Goal: Communication & Community: Answer question/provide support

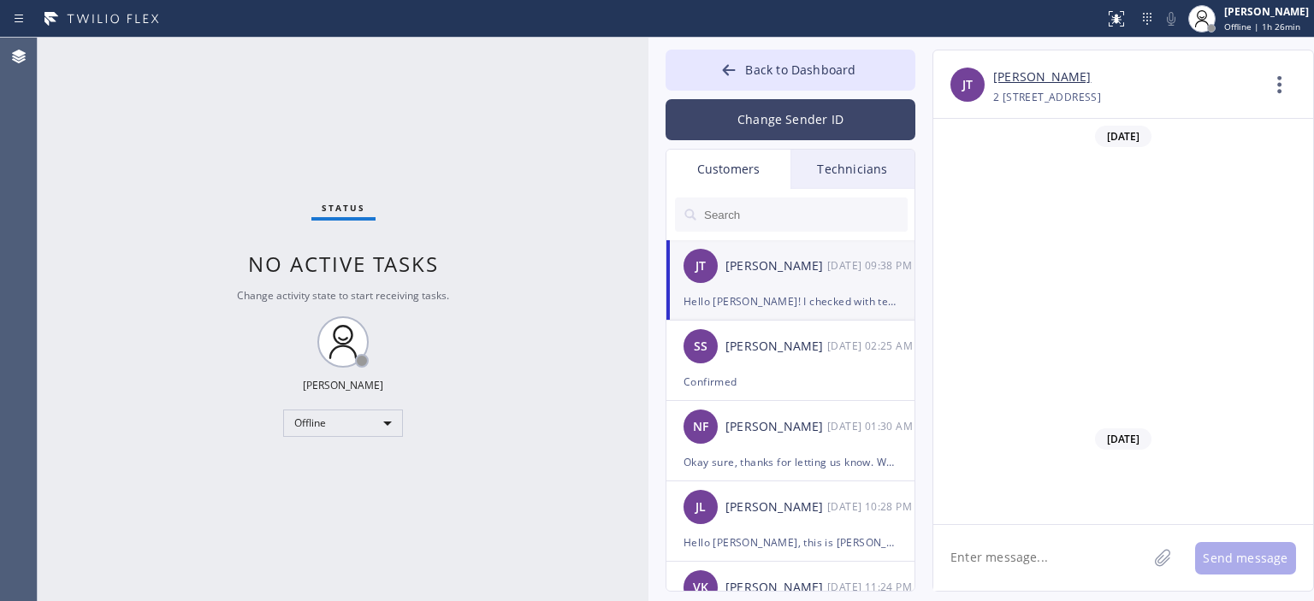
scroll to position [2495, 0]
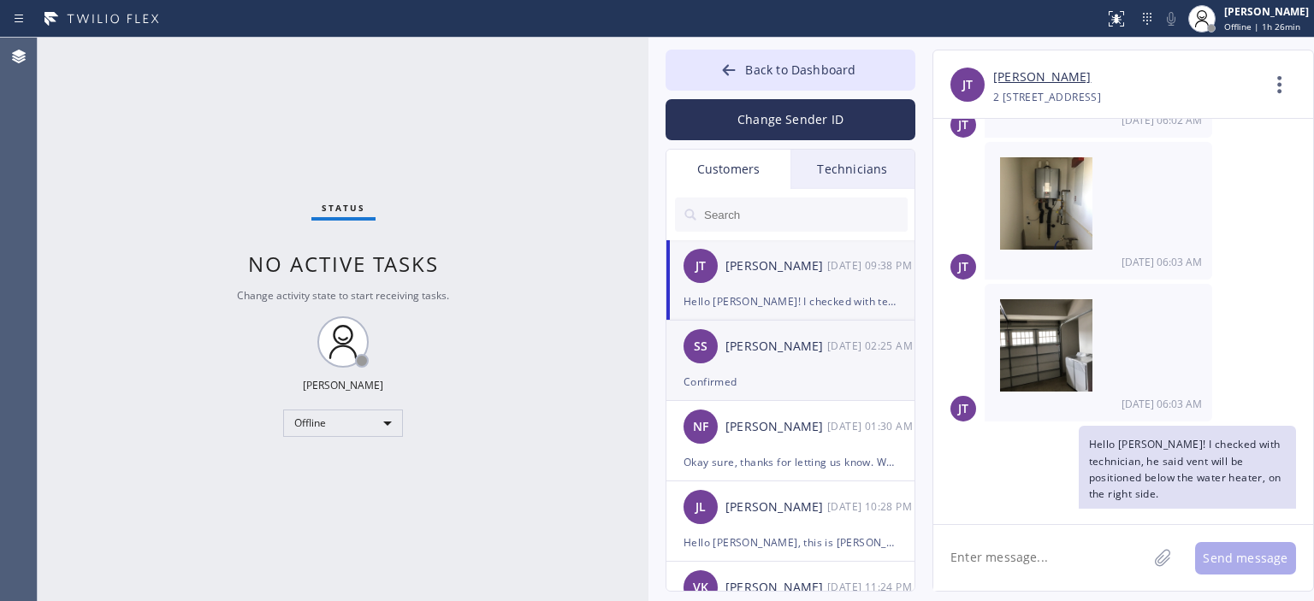
click at [800, 358] on div "SS [PERSON_NAME] [DATE] 02:25 AM" at bounding box center [791, 346] width 250 height 51
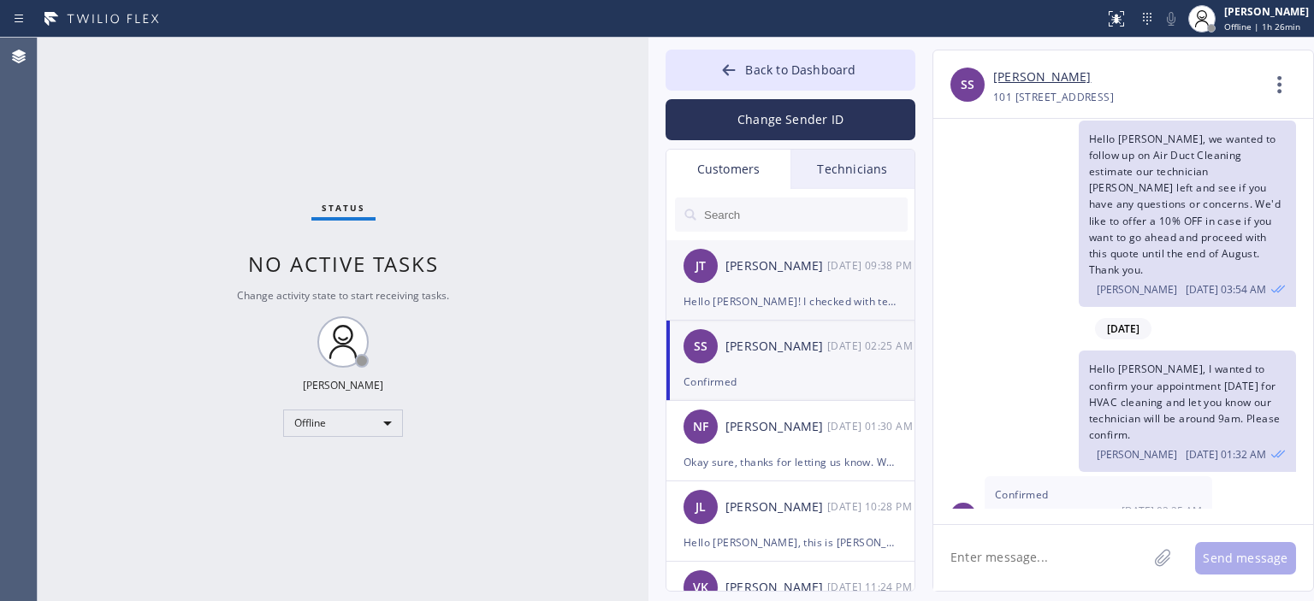
click at [821, 283] on div "[PERSON_NAME] [PERSON_NAME] [DATE] 09:38 PM" at bounding box center [791, 265] width 250 height 51
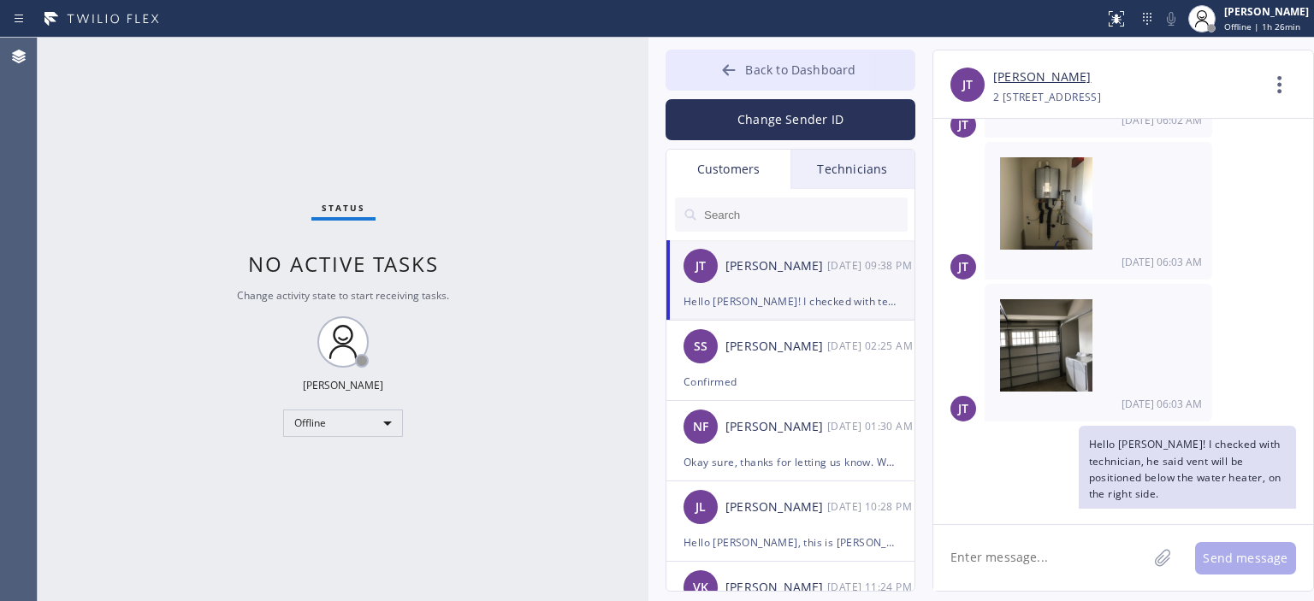
click at [706, 67] on button "Back to Dashboard" at bounding box center [790, 70] width 250 height 41
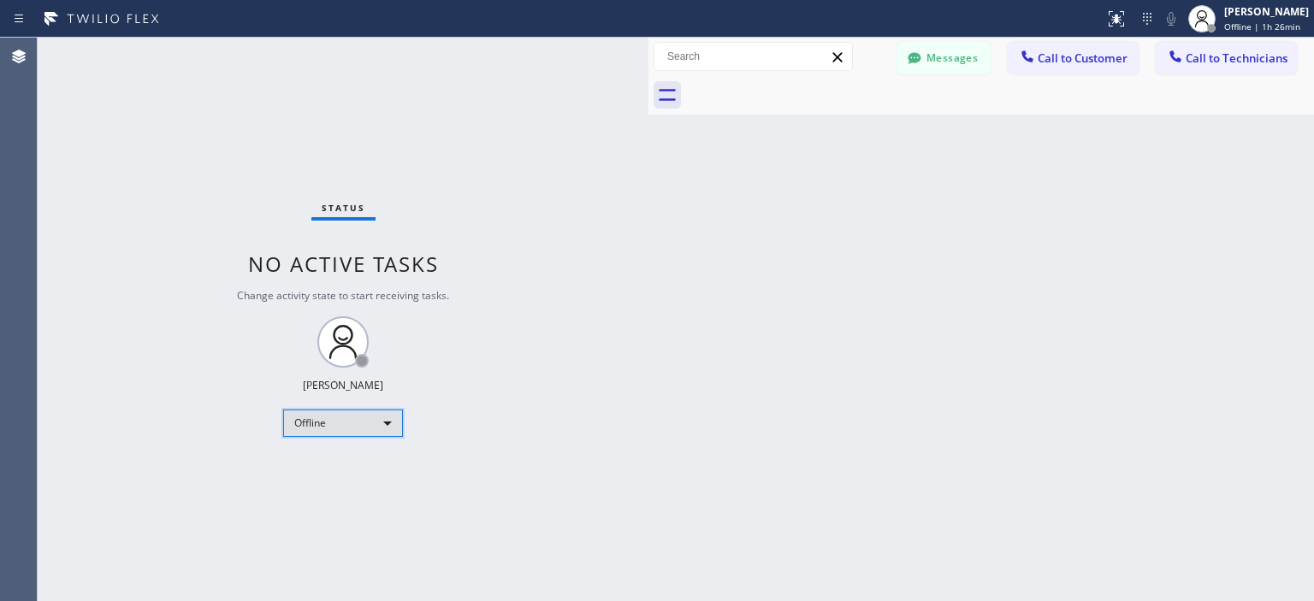
click at [356, 434] on div "Offline" at bounding box center [343, 423] width 120 height 27
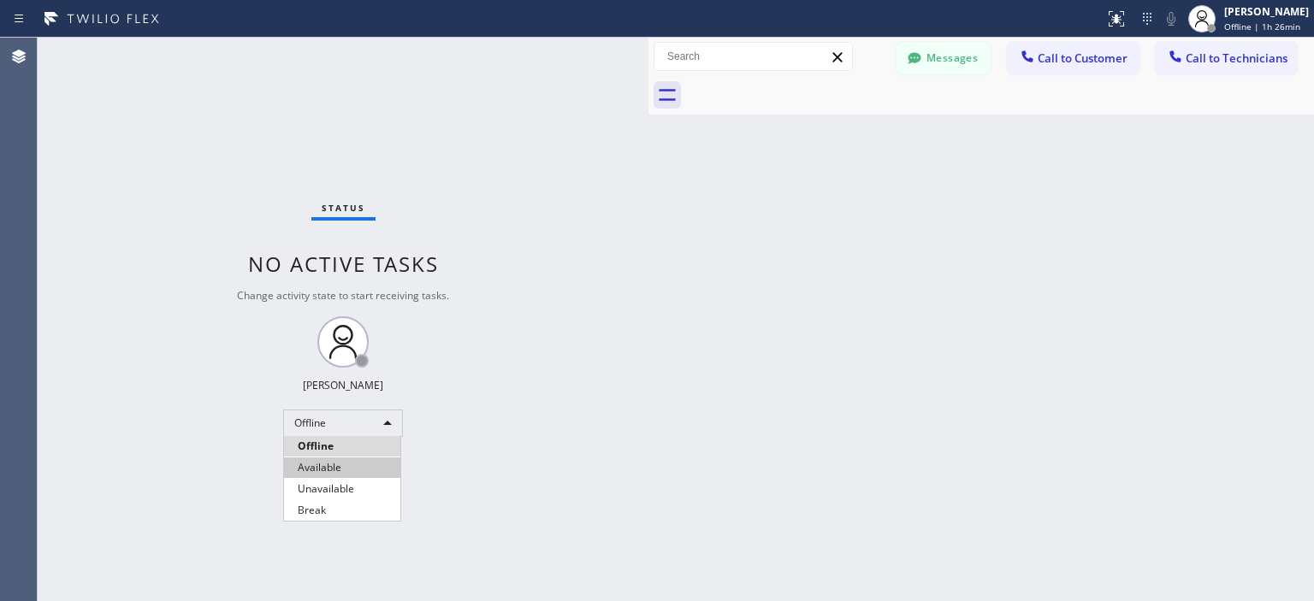
click at [343, 468] on li "Available" at bounding box center [342, 468] width 116 height 21
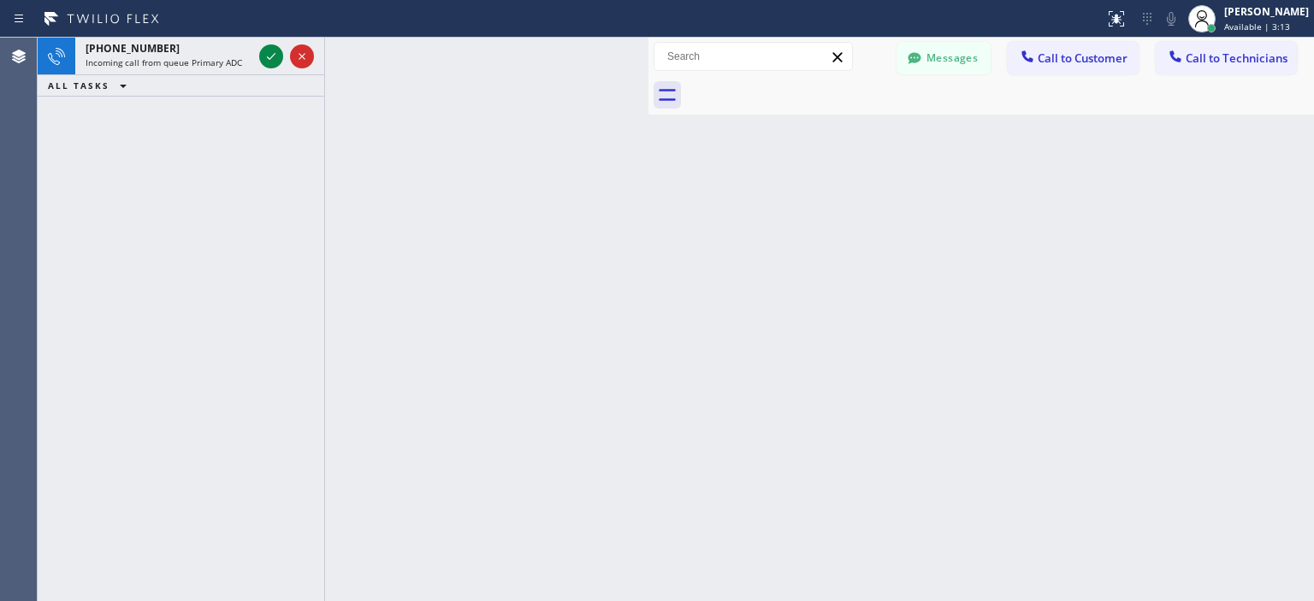
click at [46, 157] on div "[PHONE_NUMBER] Incoming call from queue Primary ADC ALL TASKS ALL TASKS ACTIVE …" at bounding box center [181, 320] width 287 height 564
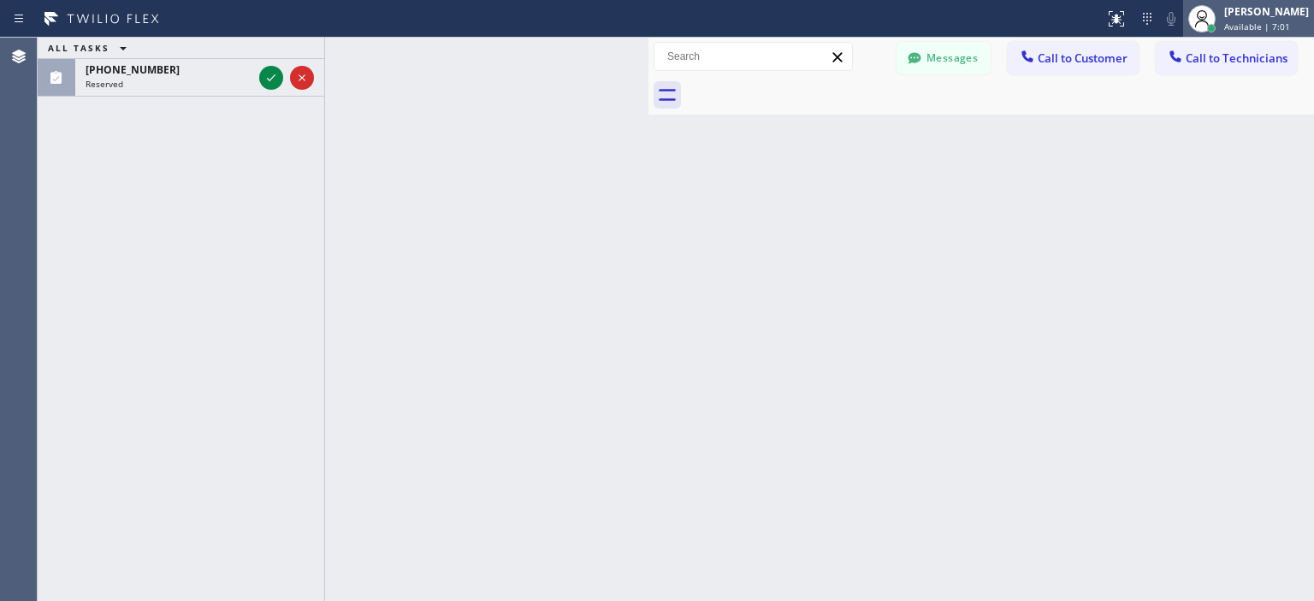
click at [1244, 17] on div "[PERSON_NAME]" at bounding box center [1266, 11] width 85 height 15
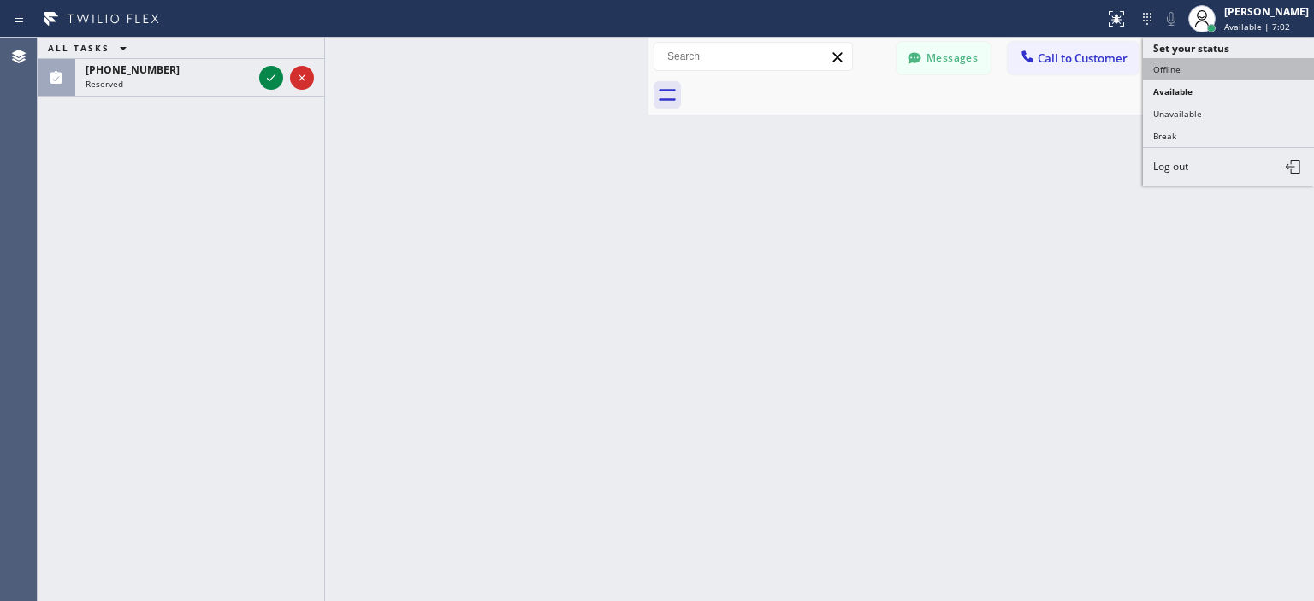
click at [1208, 67] on button "Offline" at bounding box center [1228, 69] width 171 height 22
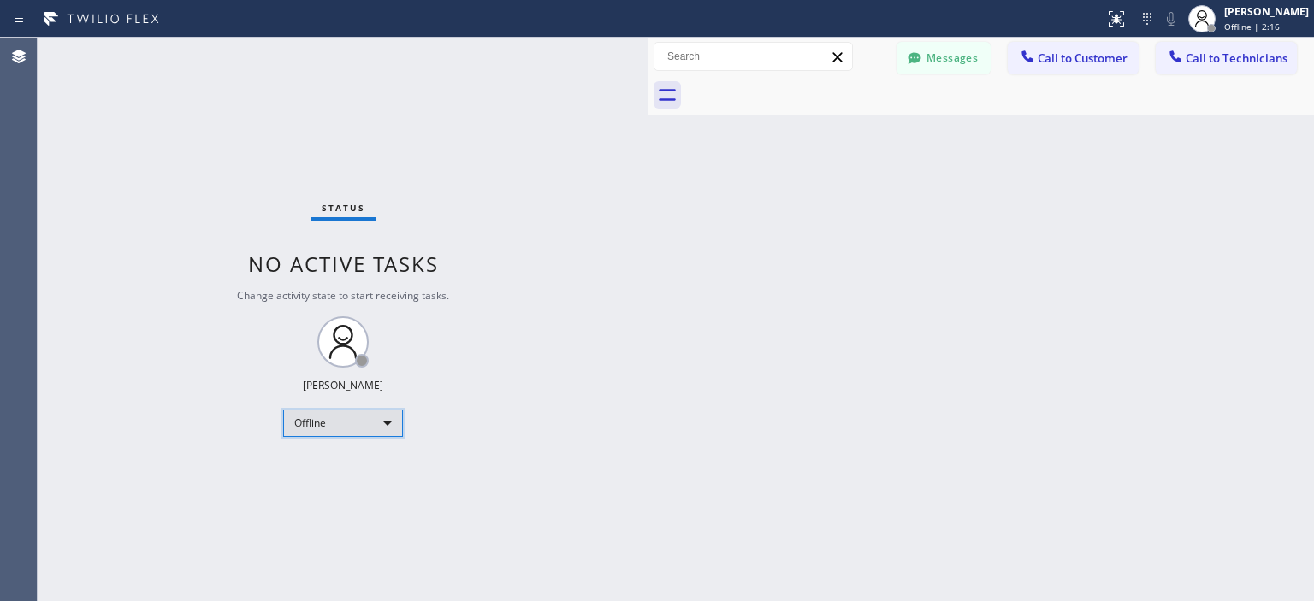
click at [335, 414] on div "Offline" at bounding box center [343, 423] width 120 height 27
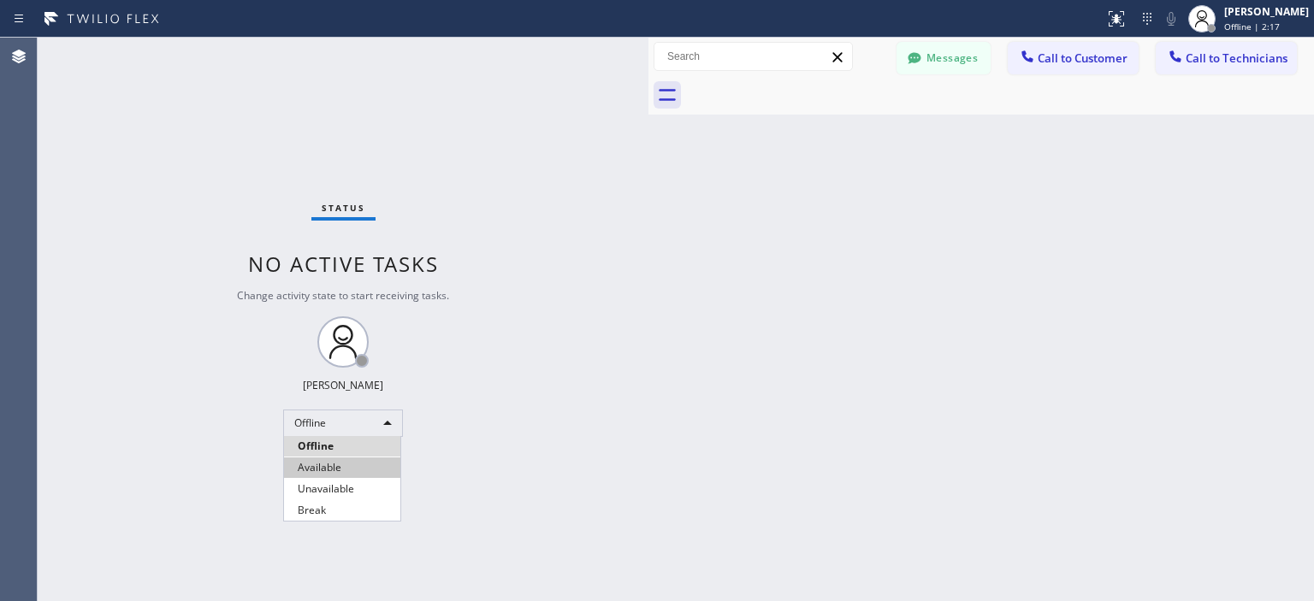
click at [346, 475] on li "Available" at bounding box center [342, 468] width 116 height 21
click at [1257, 198] on div "Back to Dashboard Change Sender ID Customers Technicians [PERSON_NAME] [PERSON_…" at bounding box center [980, 320] width 665 height 564
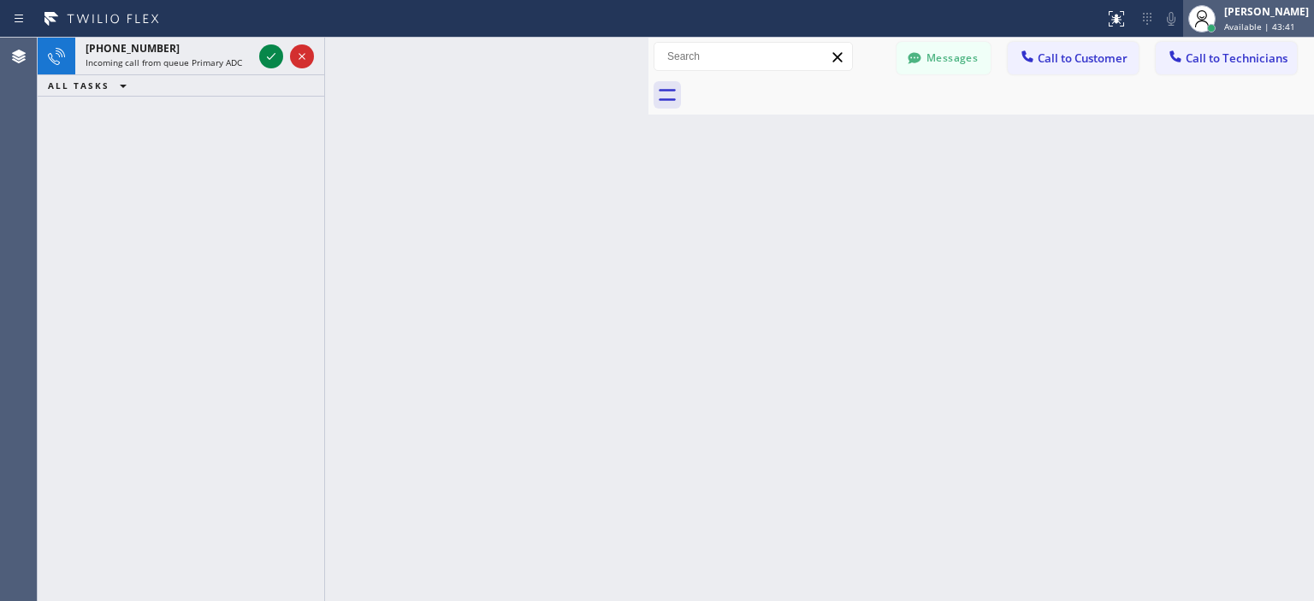
click at [1255, 19] on div "[PERSON_NAME] Available | 43:41" at bounding box center [1266, 18] width 93 height 30
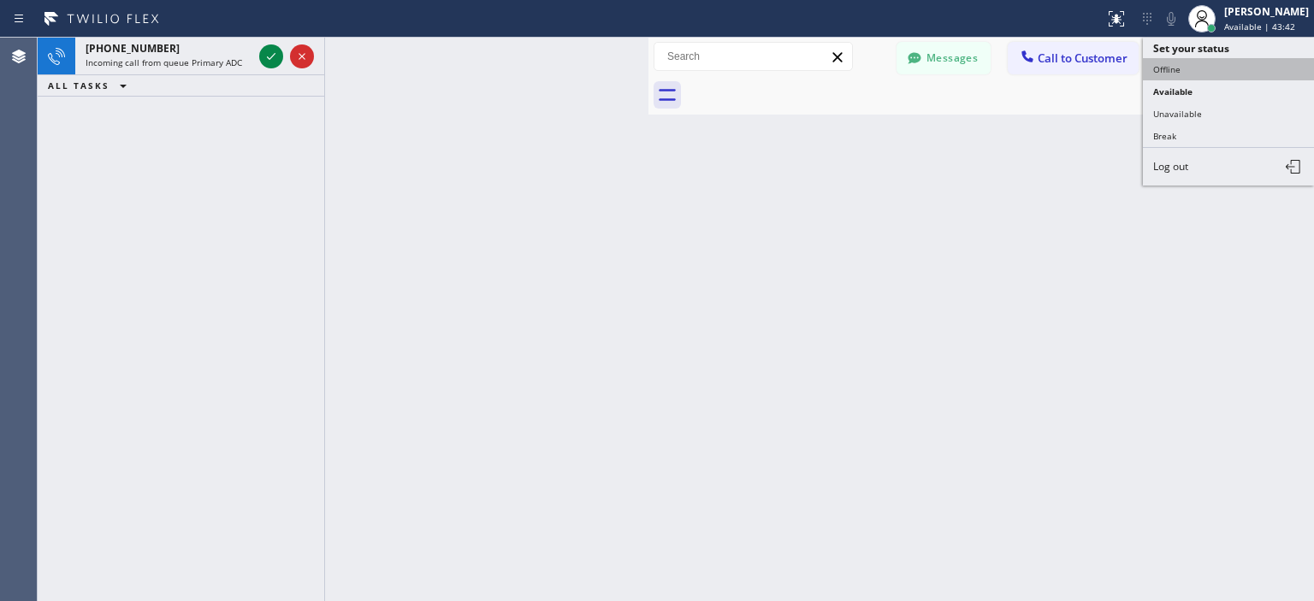
click at [1179, 68] on button "Offline" at bounding box center [1228, 69] width 171 height 22
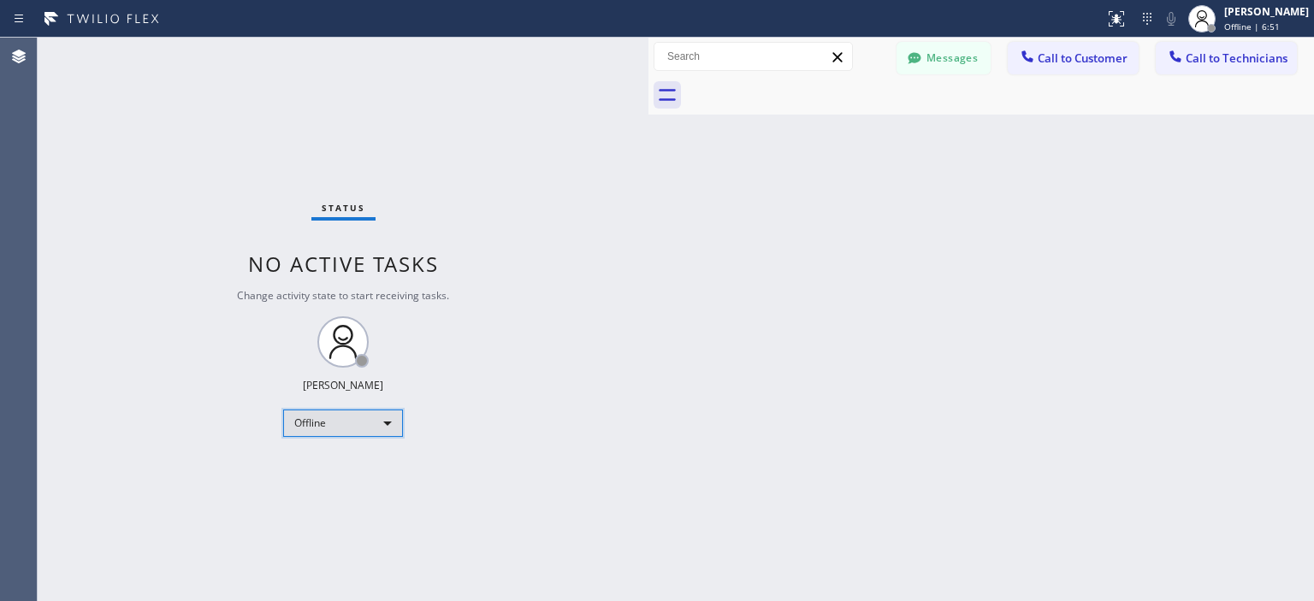
click at [342, 425] on div "Offline" at bounding box center [343, 423] width 120 height 27
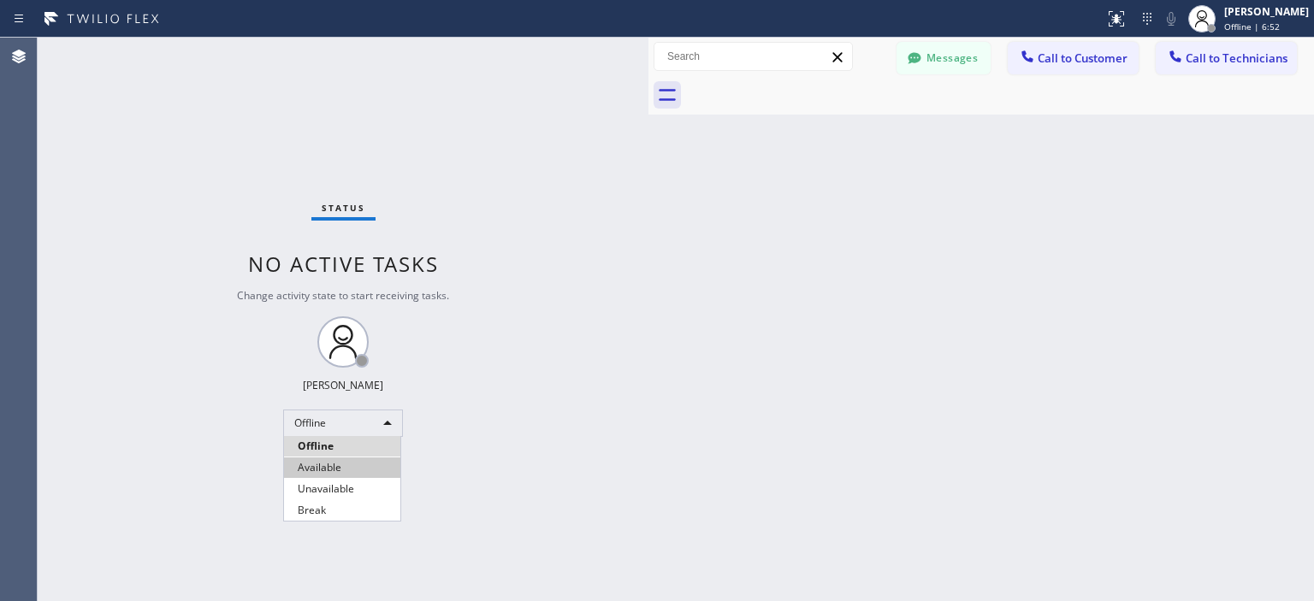
click at [358, 458] on li "Available" at bounding box center [342, 468] width 116 height 21
click at [1208, 60] on span "Call to Technicians" at bounding box center [1236, 57] width 102 height 15
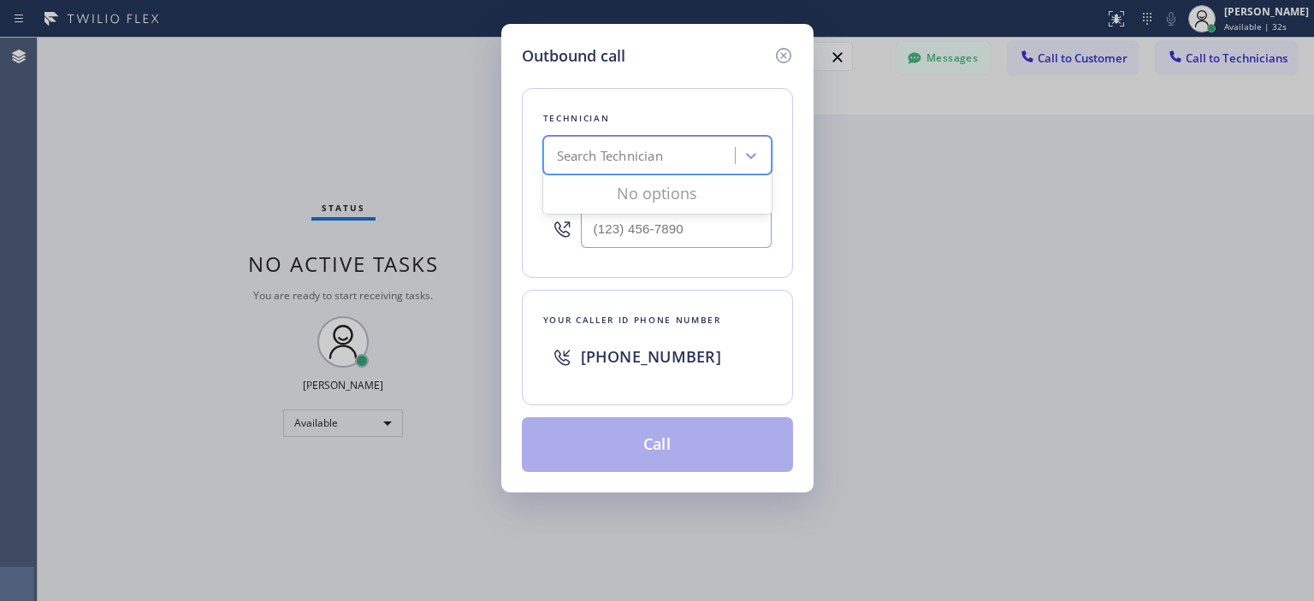
click at [631, 147] on div "Search Technician" at bounding box center [610, 156] width 106 height 20
type input "anth"
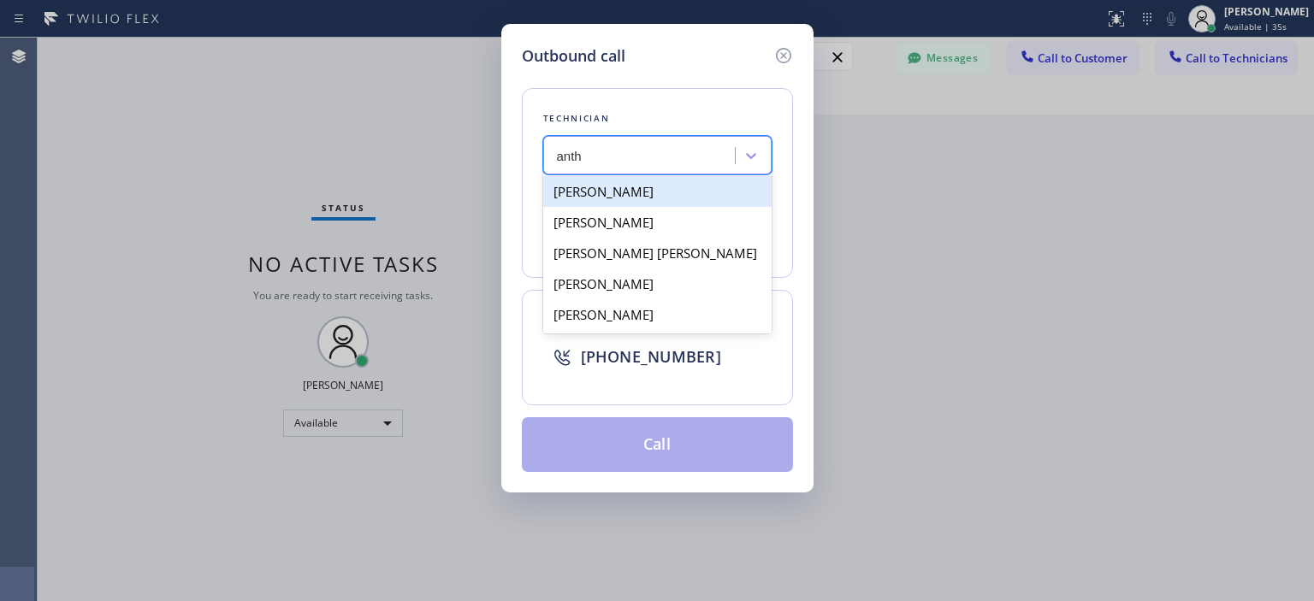
click at [641, 192] on div "[PERSON_NAME]" at bounding box center [657, 191] width 228 height 31
type input "[PHONE_NUMBER]"
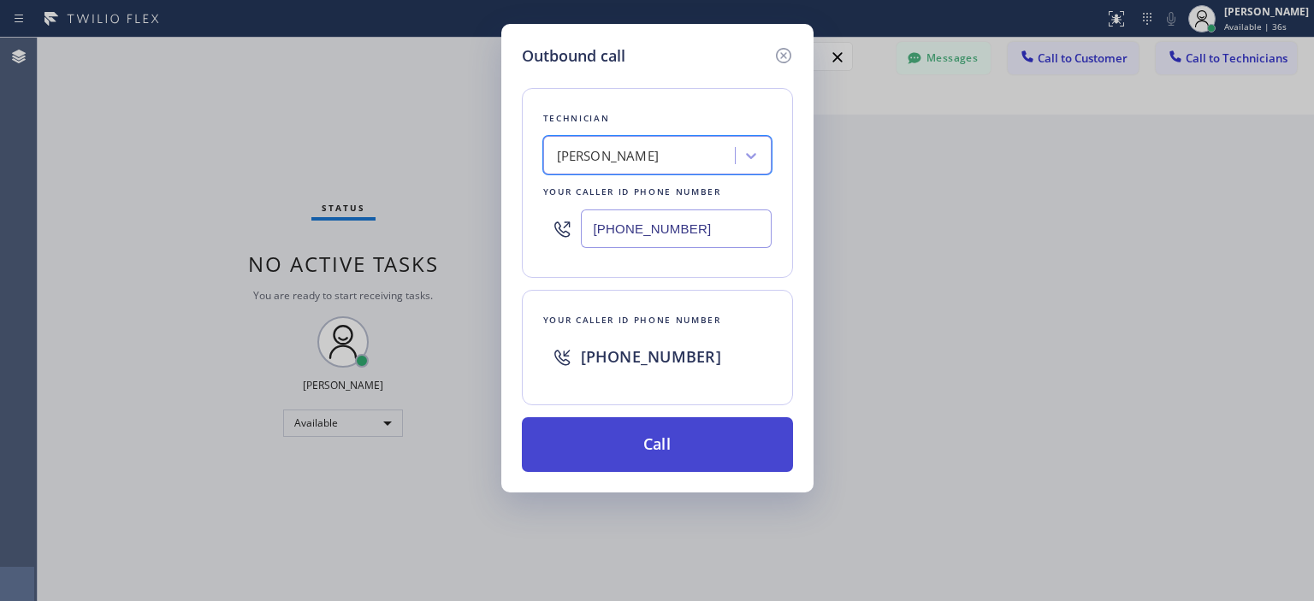
click at [686, 440] on button "Call" at bounding box center [657, 444] width 271 height 55
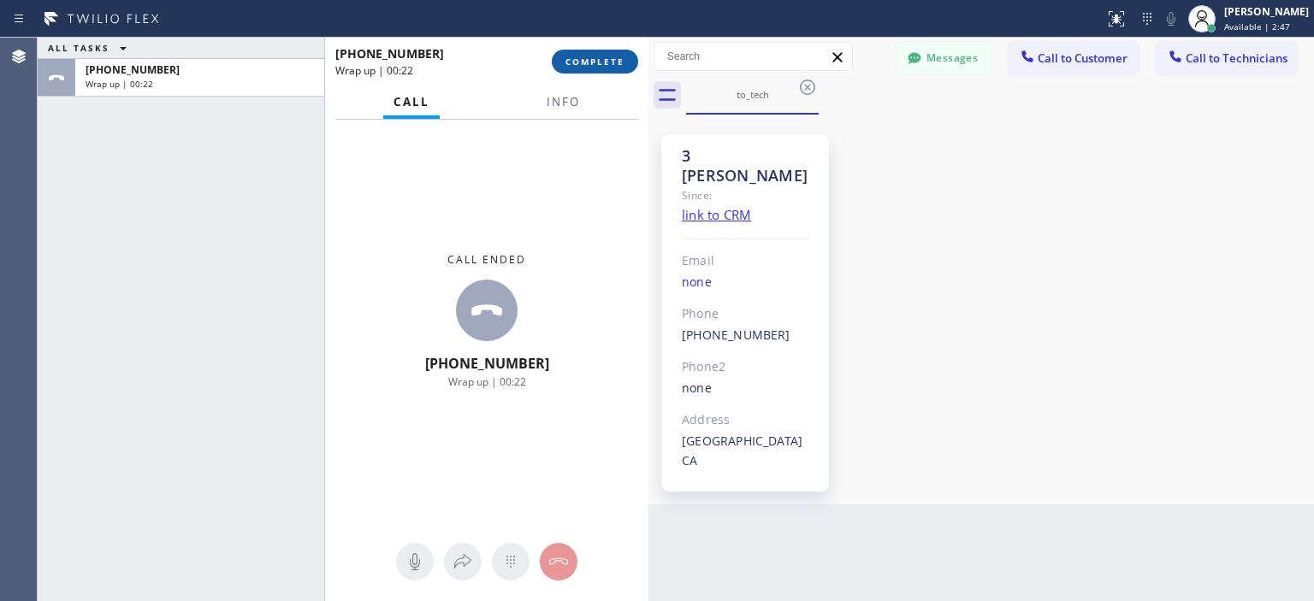
click at [600, 54] on button "COMPLETE" at bounding box center [595, 62] width 86 height 24
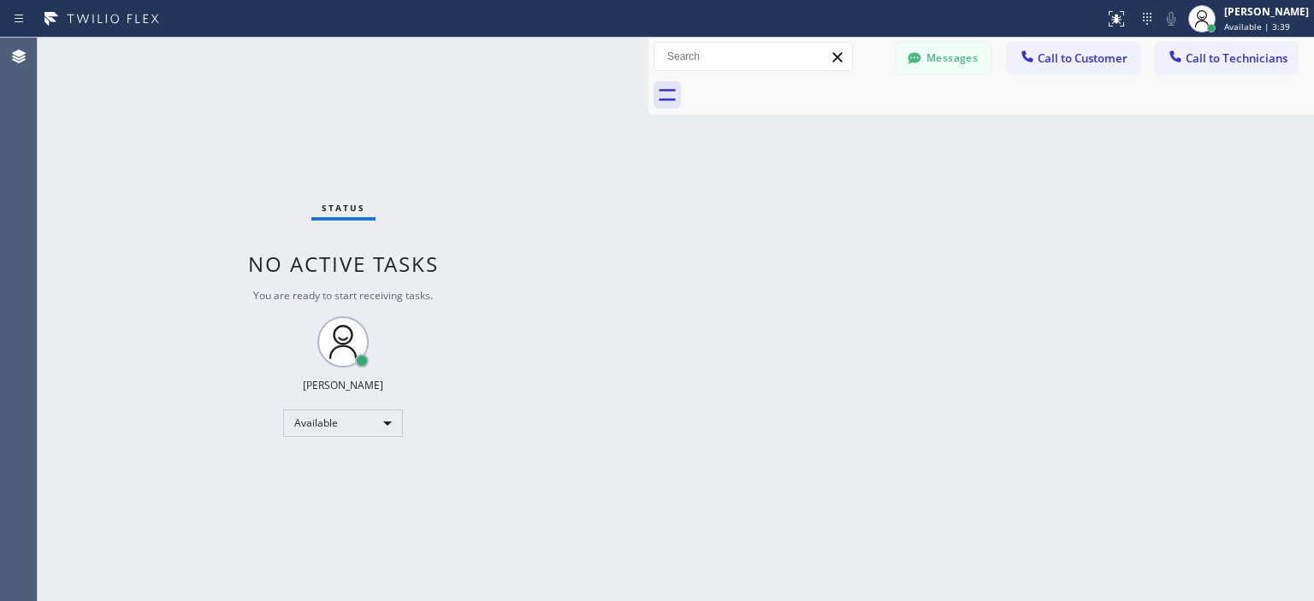
click at [52, 168] on div "Status No active tasks You are ready to start receiving tasks. [PERSON_NAME] Av…" at bounding box center [343, 320] width 611 height 564
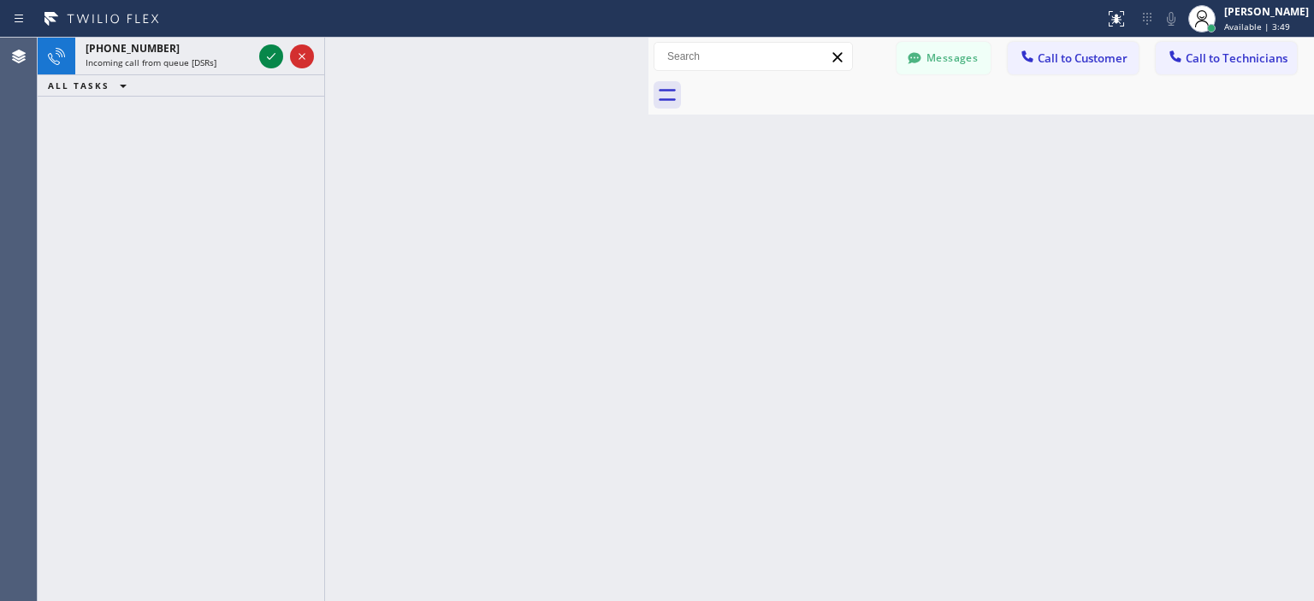
click at [48, 187] on div "[PHONE_NUMBER] Incoming call from queue [DSRs] ALL TASKS ALL TASKS ACTIVE TASKS…" at bounding box center [181, 320] width 287 height 564
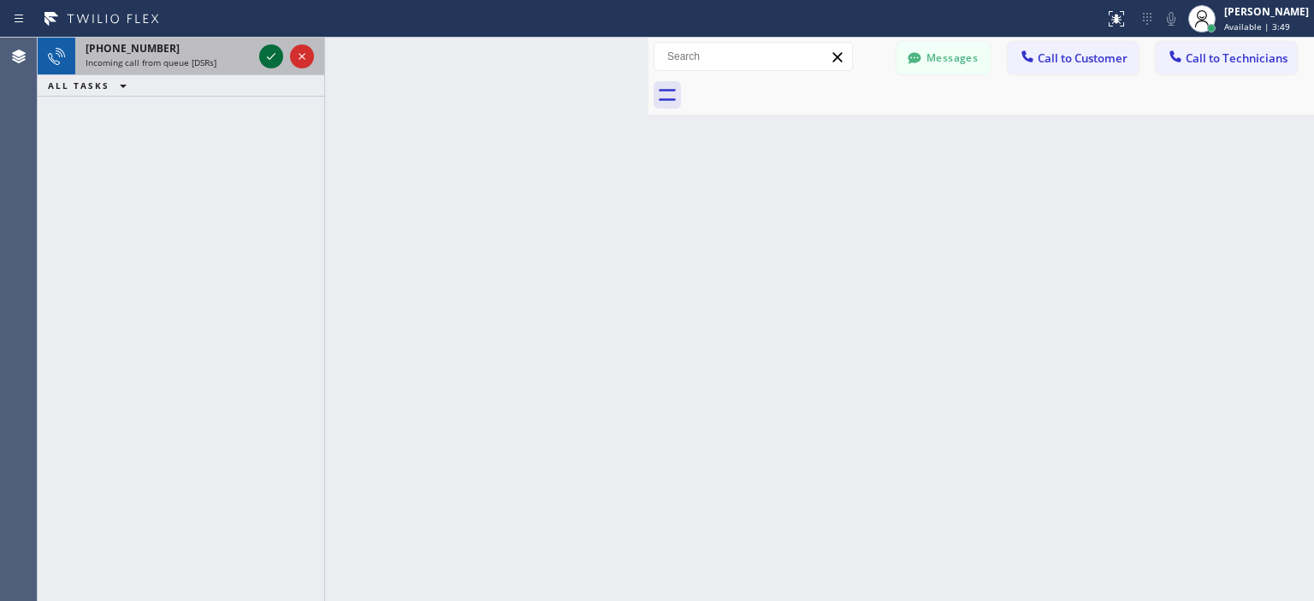
click at [269, 52] on icon at bounding box center [271, 56] width 21 height 21
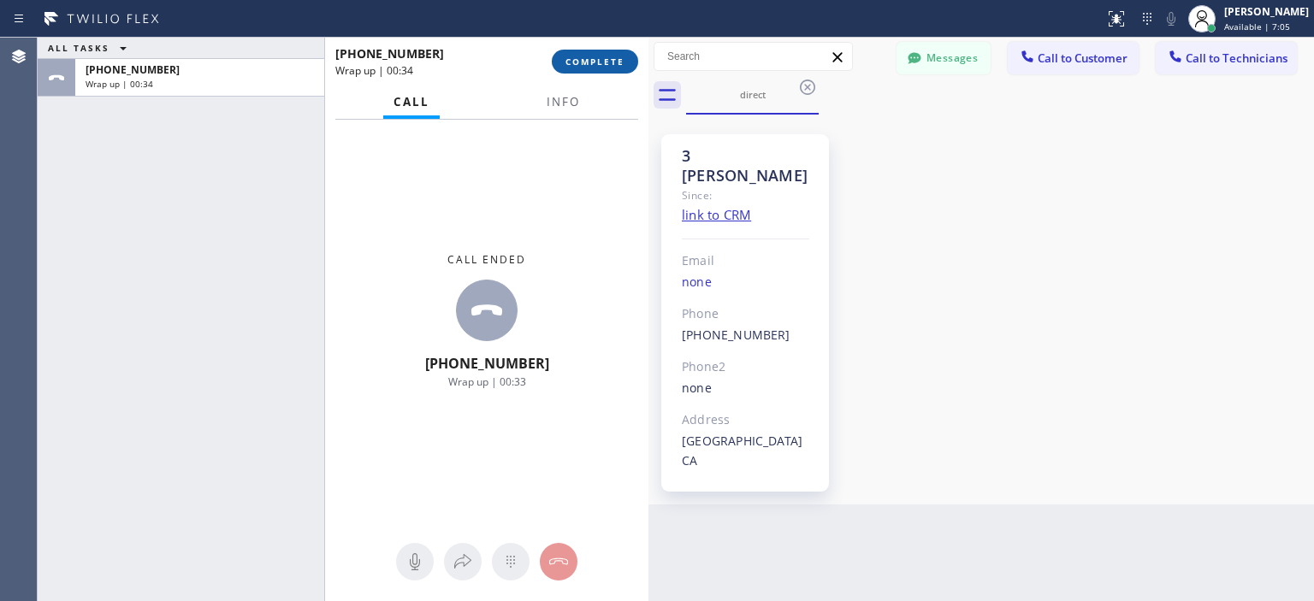
click at [609, 61] on span "COMPLETE" at bounding box center [594, 62] width 59 height 12
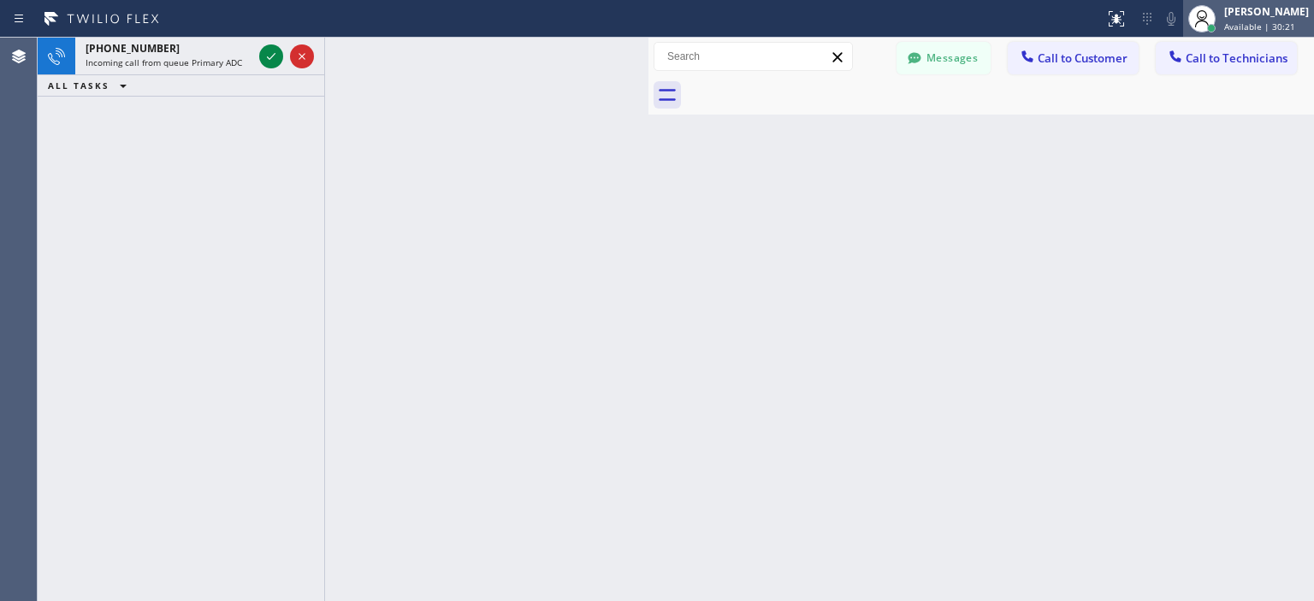
click at [1262, 14] on div "[PERSON_NAME]" at bounding box center [1266, 11] width 85 height 15
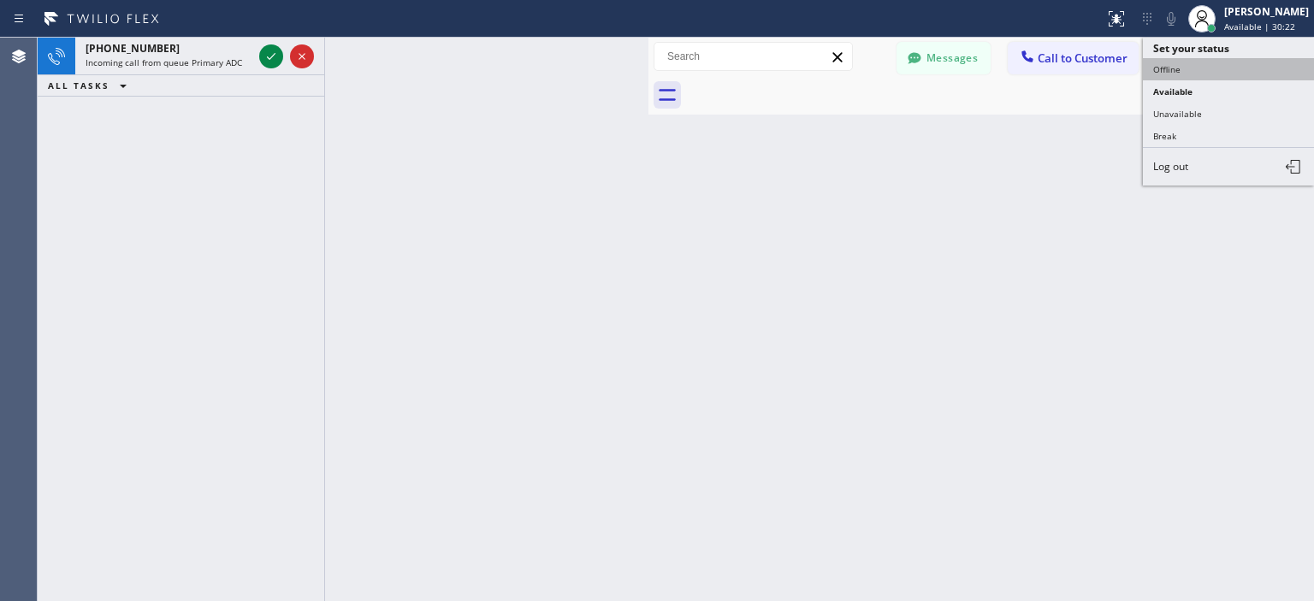
click at [1191, 72] on button "Offline" at bounding box center [1228, 69] width 171 height 22
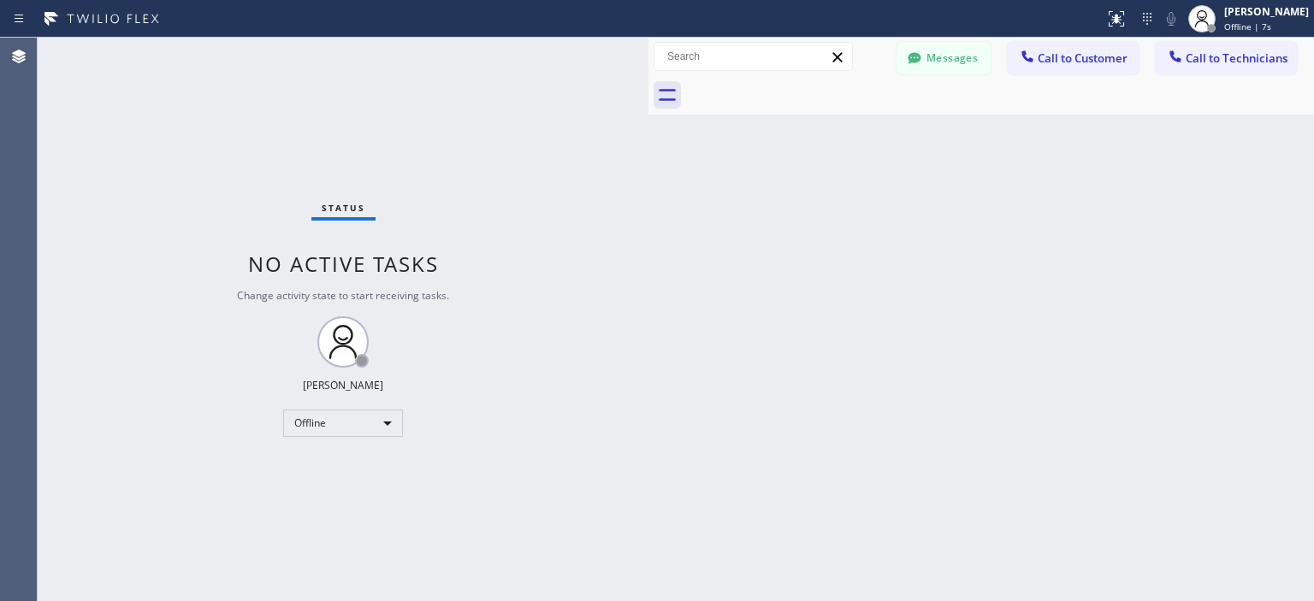
click at [103, 278] on div "Status No active tasks Change activity state to start receiving tasks. [PERSON_…" at bounding box center [343, 320] width 611 height 564
click at [105, 360] on div "Status No active tasks Change activity state to start receiving tasks. [PERSON_…" at bounding box center [343, 320] width 611 height 564
click at [351, 422] on div "Offline" at bounding box center [343, 423] width 120 height 27
click at [353, 461] on li "Available" at bounding box center [342, 468] width 116 height 21
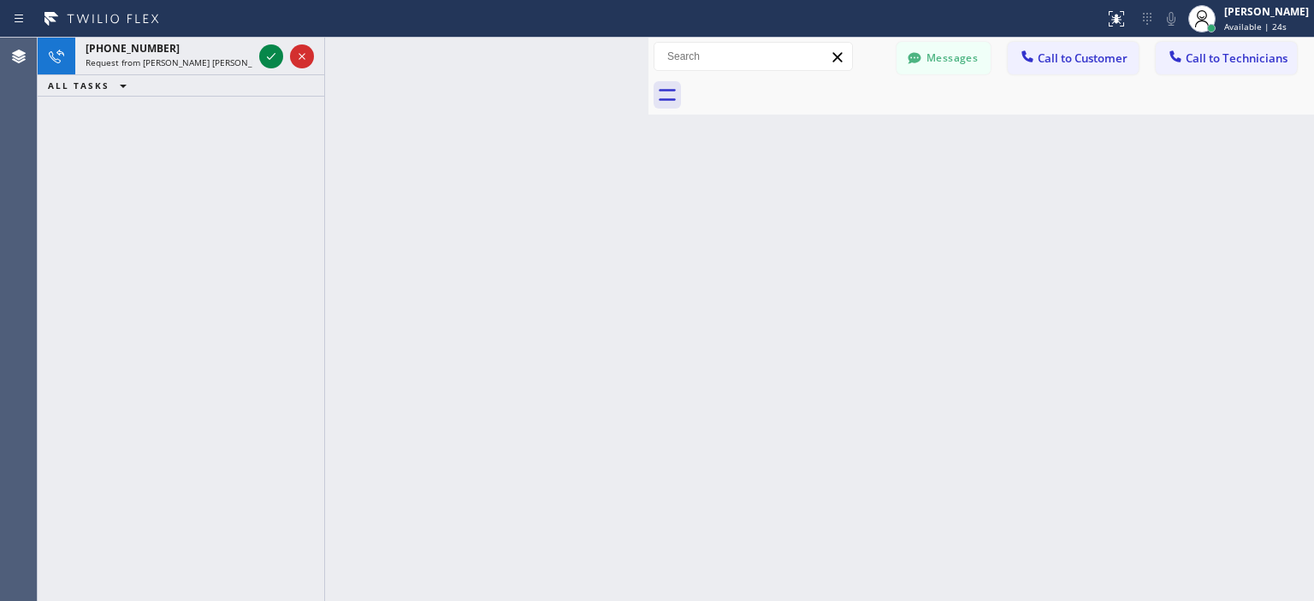
drag, startPoint x: 44, startPoint y: 181, endPoint x: 157, endPoint y: 104, distance: 137.3
click at [45, 177] on div "[PHONE_NUMBER] Request from [PERSON_NAME] [PERSON_NAME] (direct) ALL TASKS ALL …" at bounding box center [181, 320] width 287 height 564
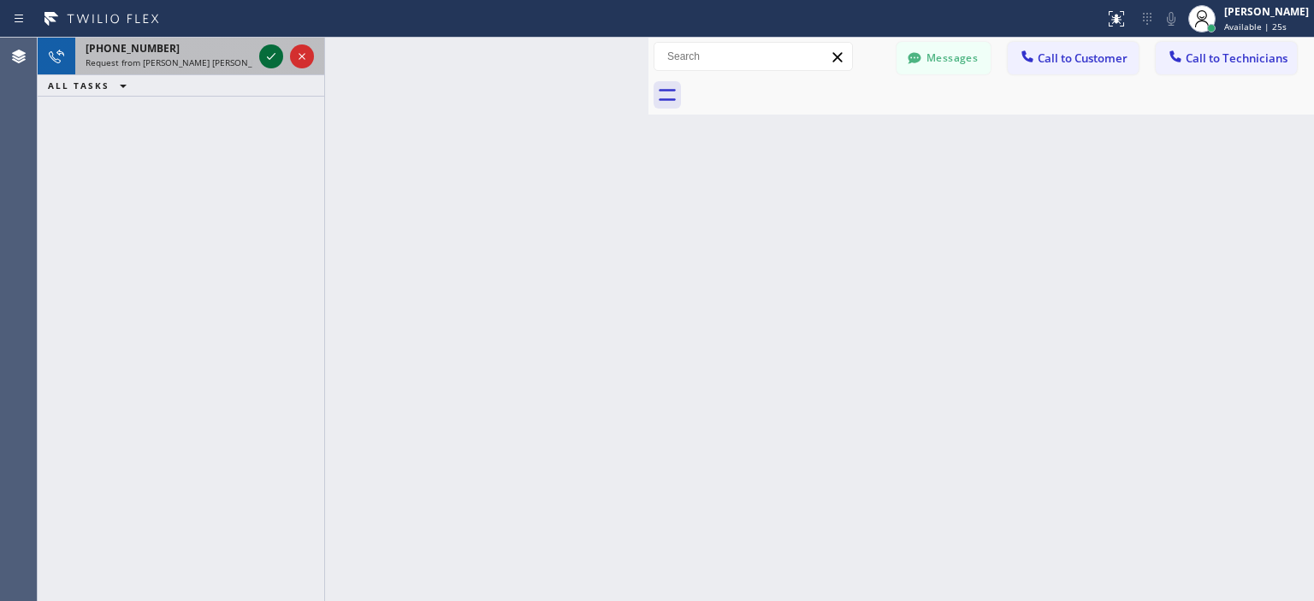
click at [263, 56] on icon at bounding box center [271, 56] width 21 height 21
click at [268, 51] on icon at bounding box center [271, 56] width 21 height 21
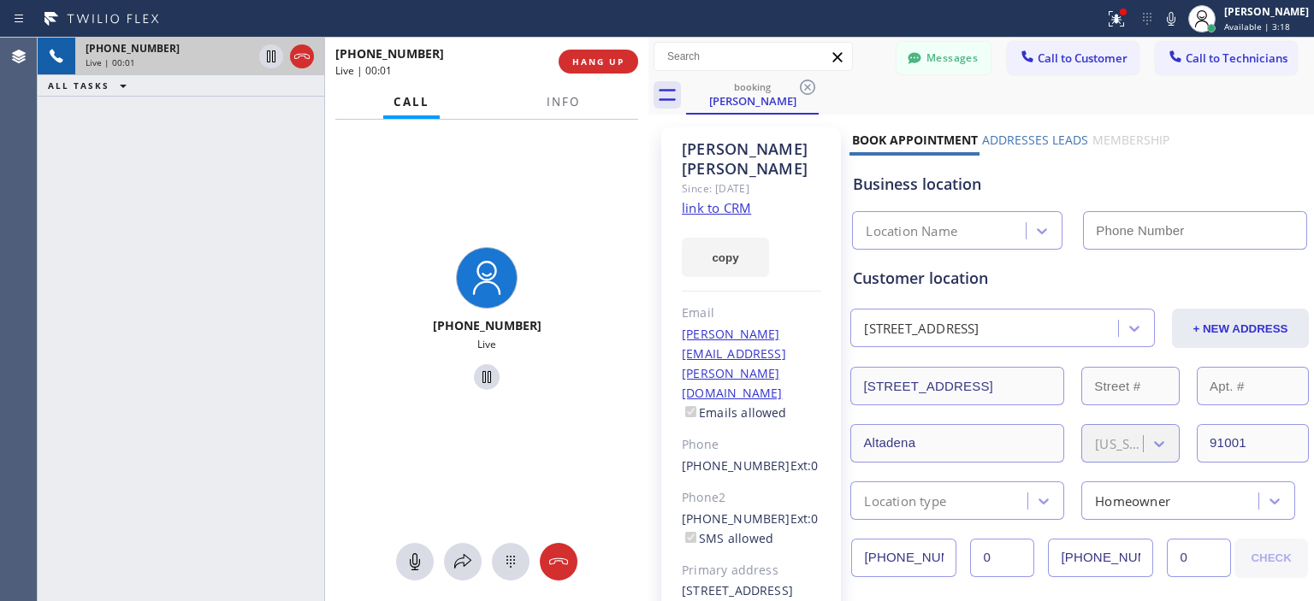
type input "[PHONE_NUMBER]"
drag, startPoint x: 564, startPoint y: 321, endPoint x: 450, endPoint y: 325, distance: 114.7
click at [450, 325] on div "[PHONE_NUMBER] Live" at bounding box center [486, 321] width 323 height 403
copy span "9095990033"
drag, startPoint x: 561, startPoint y: 560, endPoint x: 564, endPoint y: 548, distance: 12.5
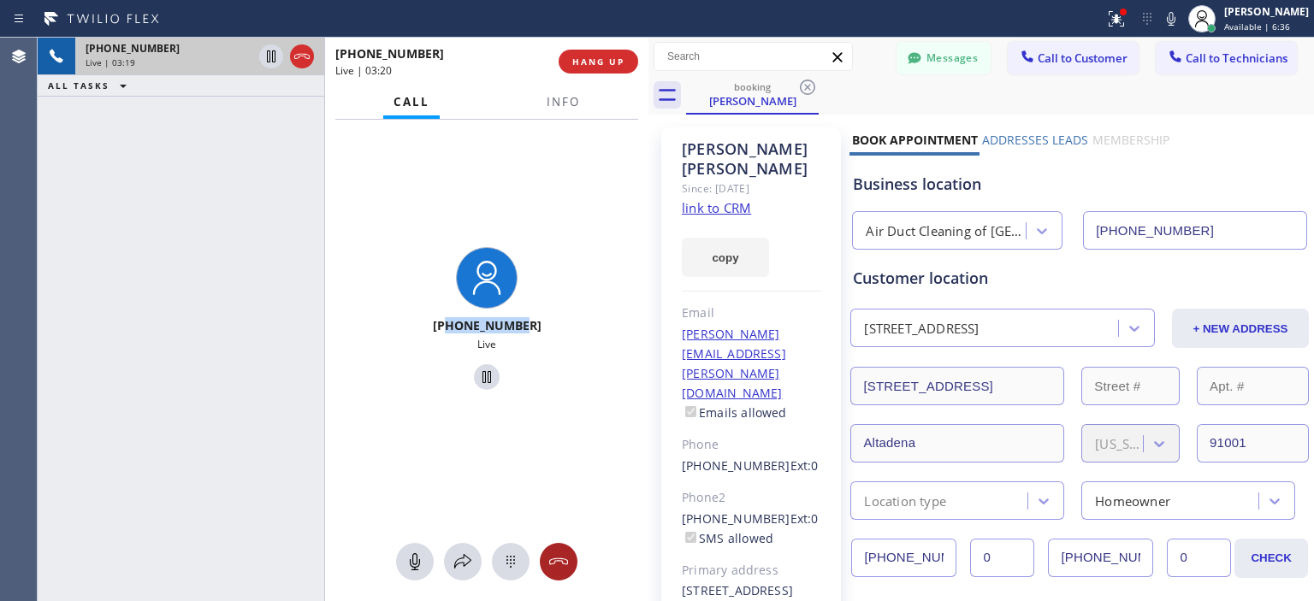
click at [561, 560] on icon at bounding box center [558, 562] width 21 height 21
